Goal: Complete application form

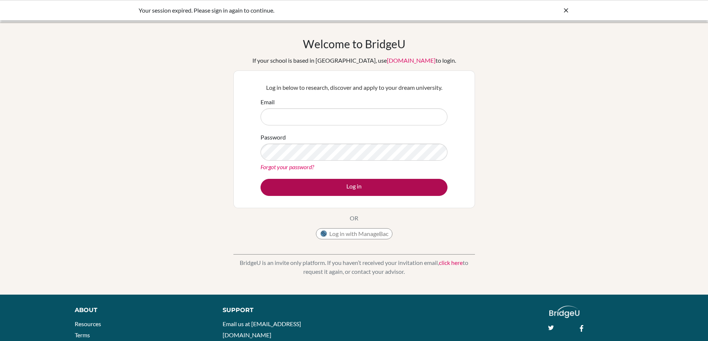
type input "sorto.fernando@amschool.edu.sv"
click at [306, 189] on button "Log in" at bounding box center [353, 187] width 187 height 17
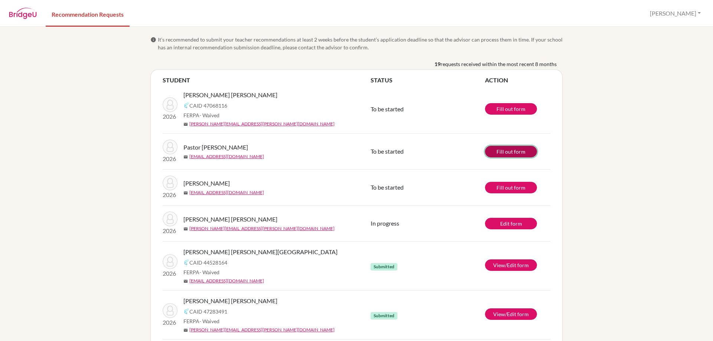
click at [508, 152] on link "Fill out form" at bounding box center [511, 152] width 52 height 12
